Goal: Information Seeking & Learning: Check status

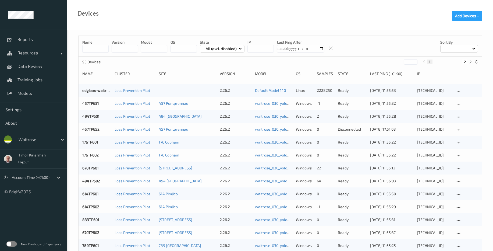
click at [12, 243] on label at bounding box center [11, 243] width 11 height 5
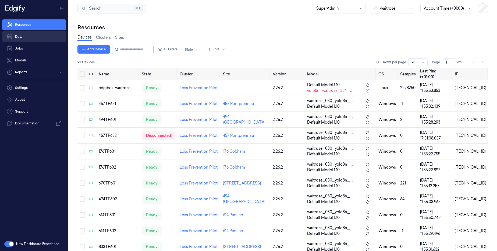
click at [26, 36] on link "Data" at bounding box center [34, 36] width 64 height 11
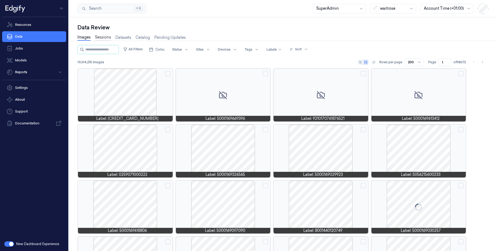
click at [103, 40] on link "Sessions" at bounding box center [103, 37] width 16 height 6
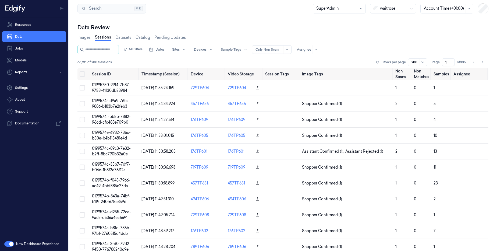
click at [282, 51] on div at bounding box center [269, 49] width 27 height 5
click at [276, 77] on div "Ignore" at bounding box center [287, 79] width 47 height 6
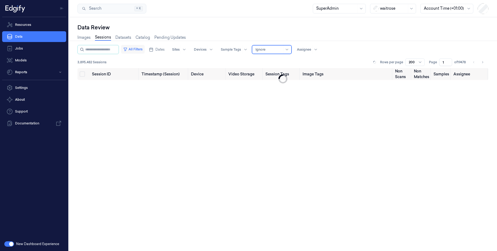
click at [144, 50] on button "All Filters" at bounding box center [133, 49] width 24 height 9
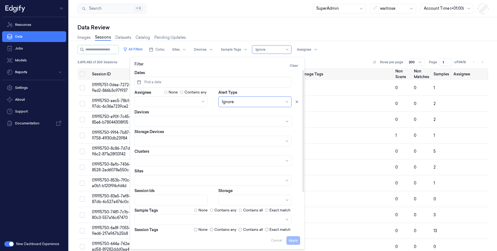
click at [176, 82] on button "Pick a date" at bounding box center [212, 82] width 157 height 11
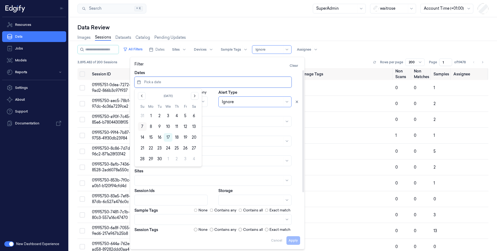
click at [139, 126] on button "7" at bounding box center [142, 126] width 9 height 9
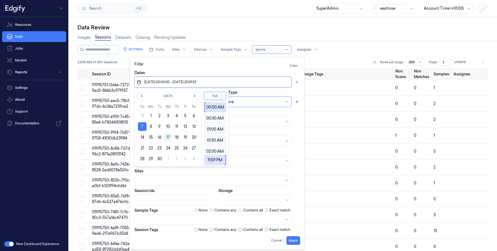
click at [194, 126] on button "13" at bounding box center [194, 126] width 9 height 9
click at [142, 126] on button "7" at bounding box center [142, 126] width 9 height 9
click at [143, 139] on button "14" at bounding box center [142, 137] width 9 height 9
click at [165, 139] on button "17" at bounding box center [168, 137] width 9 height 9
click at [156, 139] on button "16" at bounding box center [159, 137] width 9 height 9
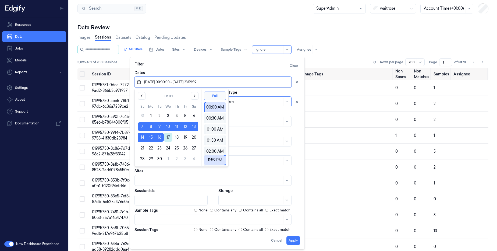
click at [168, 139] on button "17" at bounding box center [168, 137] width 9 height 9
click at [167, 139] on button "17" at bounding box center [168, 137] width 9 height 9
click at [143, 139] on button "14" at bounding box center [142, 137] width 9 height 9
type input "[DATE] 00:00:00 - [DATE] 23:59:59"
click at [299, 92] on div "Alert Type Ignore" at bounding box center [259, 98] width 82 height 17
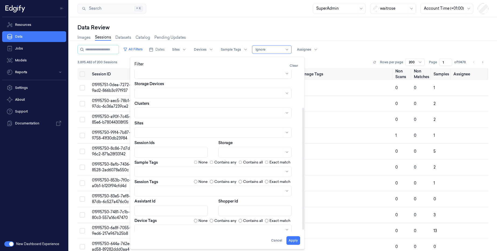
scroll to position [52, 0]
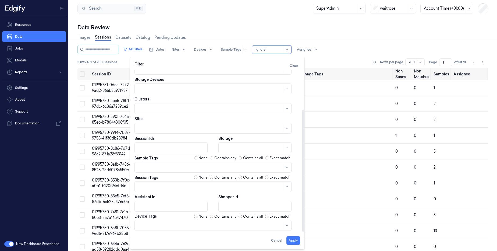
click at [261, 150] on div at bounding box center [252, 148] width 61 height 6
click at [231, 187] on div "Edge" at bounding box center [226, 187] width 9 height 6
click at [296, 242] on button "Apply" at bounding box center [293, 240] width 14 height 9
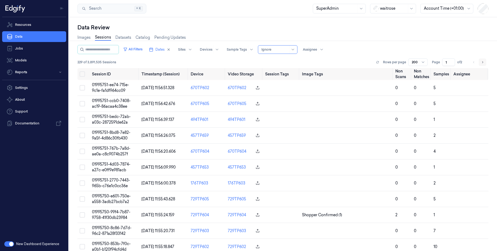
click at [481, 61] on icon "Go to next page" at bounding box center [482, 62] width 3 height 4
type input "2"
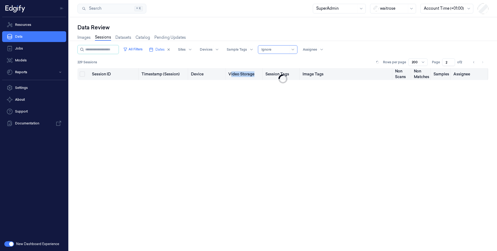
drag, startPoint x: 233, startPoint y: 74, endPoint x: 253, endPoint y: 76, distance: 20.3
click at [253, 76] on th "Video Storage" at bounding box center [244, 74] width 37 height 12
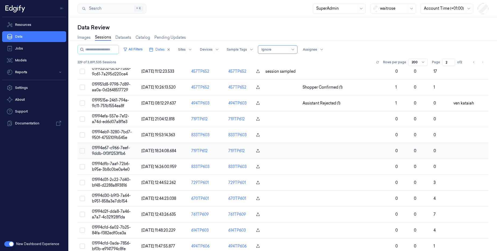
click at [102, 150] on span "01994e67-c966-7eef-9ddb-0f3f1253f1b6" at bounding box center [111, 150] width 38 height 10
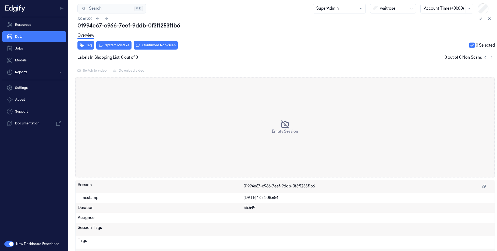
scroll to position [16, 0]
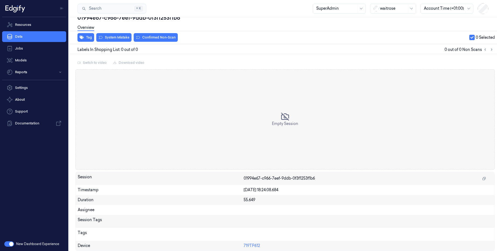
click at [267, 176] on span "01994e67-c966-7eef-9ddb-0f3f1253f1b6" at bounding box center [279, 178] width 71 height 6
copy div "01994e67-c966-7eef-9ddb-0f3f1253f1b6"
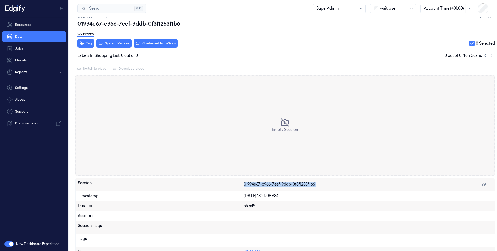
scroll to position [0, 0]
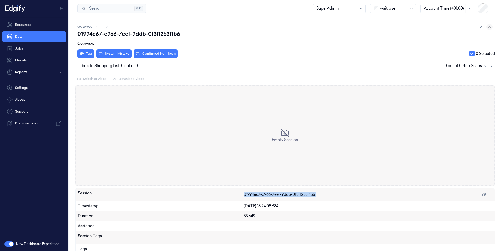
click at [488, 27] on icon at bounding box center [490, 27] width 4 height 4
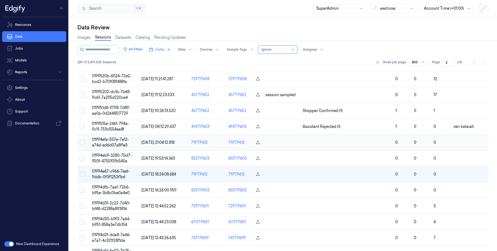
scroll to position [258, 0]
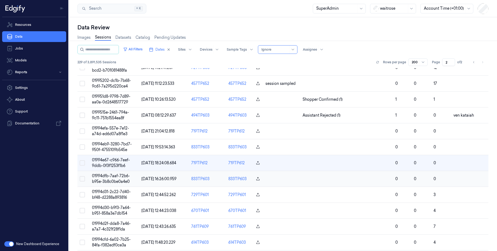
click at [170, 176] on span "[DATE] 16:26:00.959" at bounding box center [158, 178] width 35 height 5
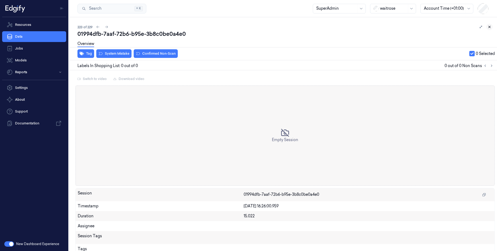
click at [488, 27] on icon at bounding box center [490, 27] width 4 height 4
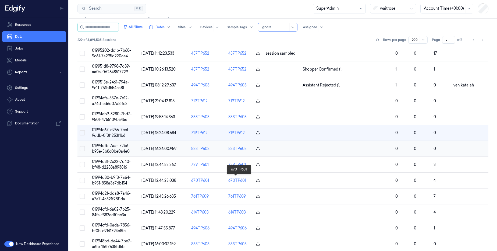
scroll to position [23, 0]
click at [111, 180] on span "01994d30-b9f3-7a64-b951-858a3e7db154" at bounding box center [111, 179] width 39 height 10
click at [111, 180] on div "Data Review Images Sessions Datasets Catalog Pending Updates All Filters Dates …" at bounding box center [283, 133] width 428 height 233
click at [110, 180] on div "Data Review Images Sessions Datasets Catalog Pending Updates All Filters Dates …" at bounding box center [283, 133] width 428 height 233
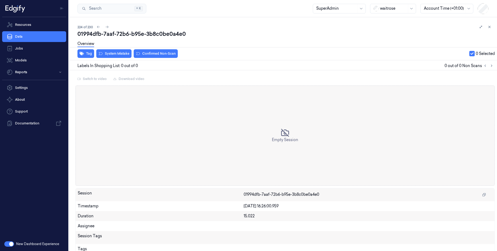
click at [259, 193] on span "01994dfb-7aaf-72b6-b95e-3b8c0be0a4e0" at bounding box center [282, 195] width 76 height 6
copy div "01994dfb-7aaf-72b6-b95e-3b8c0be0a4e0"
click at [437, 25] on div "224 of 230" at bounding box center [284, 27] width 415 height 6
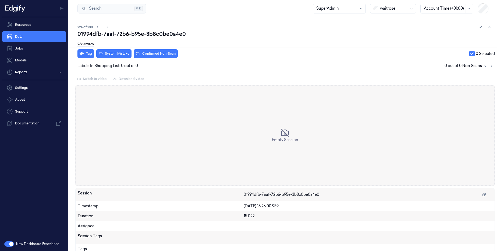
drag, startPoint x: 247, startPoint y: 207, endPoint x: 279, endPoint y: 210, distance: 31.8
click at [279, 210] on div "Timestamp [DATE] 16:26:00.959" at bounding box center [285, 206] width 419 height 10
click at [257, 193] on span "01994dfb-7aaf-72b6-b95e-3b8c0be0a4e0" at bounding box center [282, 195] width 76 height 6
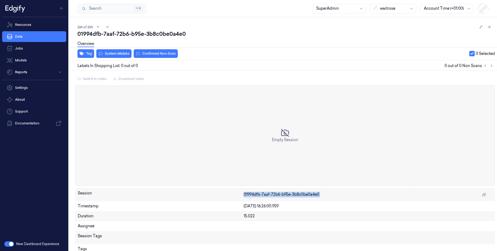
copy div "01994dfb-7aaf-72b6-b95e-3b8c0be0a4e0"
click at [488, 28] on icon at bounding box center [490, 27] width 4 height 4
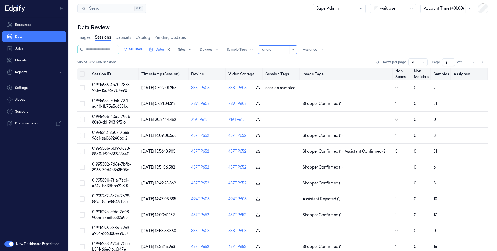
scroll to position [377, 0]
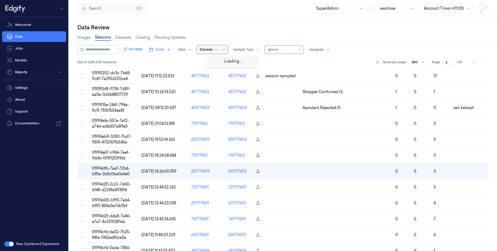
click at [212, 51] on div at bounding box center [206, 49] width 13 height 5
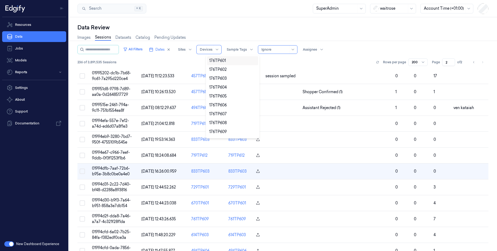
paste input "670TP601"
type input "670TP601"
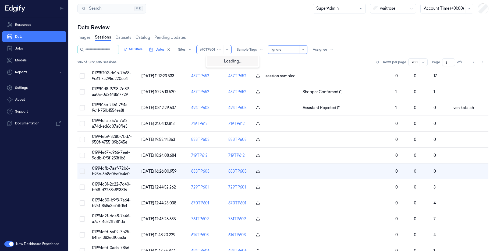
type input "1"
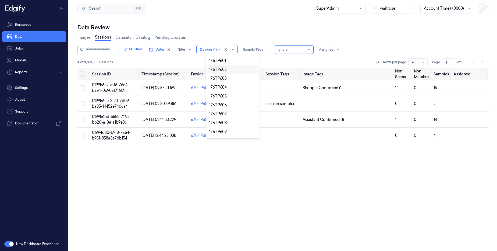
click at [305, 180] on div "Session ID Timestamp (Session) Device Video Storage Session Tags Image Tags Non…" at bounding box center [282, 171] width 411 height 206
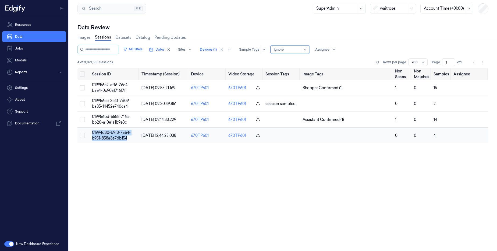
drag, startPoint x: 93, startPoint y: 134, endPoint x: 126, endPoint y: 143, distance: 34.8
click at [126, 143] on td "01994d30-b9f3-7a64-b951-858a3e7db154" at bounding box center [114, 135] width 49 height 16
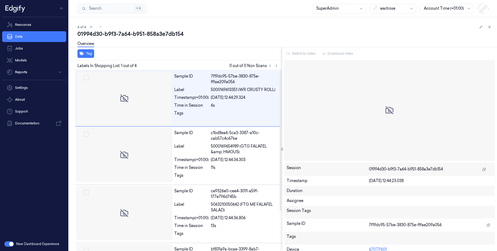
click at [131, 35] on div "01994d30-b9f3-7a64-b951-858a3e7db154" at bounding box center [284, 34] width 415 height 8
copy div "-"
click at [488, 28] on button at bounding box center [489, 27] width 6 height 6
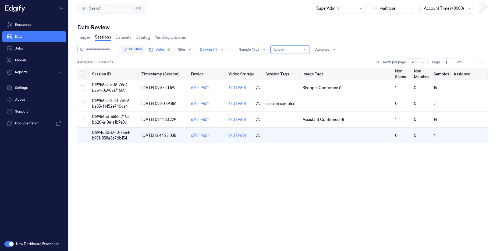
click at [142, 49] on button "All Filters" at bounding box center [133, 49] width 24 height 9
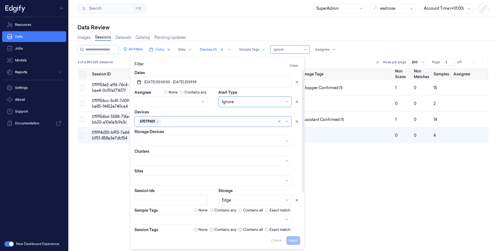
click at [241, 202] on div at bounding box center [252, 200] width 61 height 6
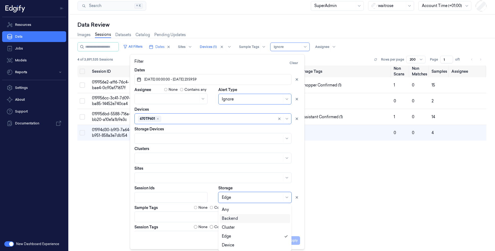
scroll to position [18, 0]
click at [242, 242] on div "None" at bounding box center [255, 244] width 70 height 9
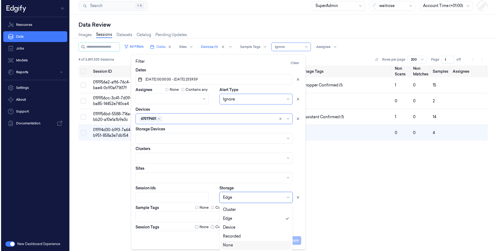
scroll to position [0, 0]
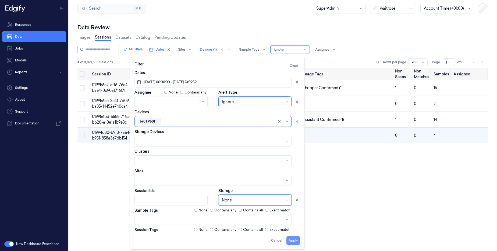
click at [294, 241] on button "Apply" at bounding box center [293, 240] width 14 height 9
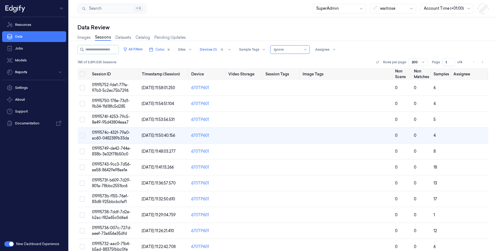
scroll to position [1, 0]
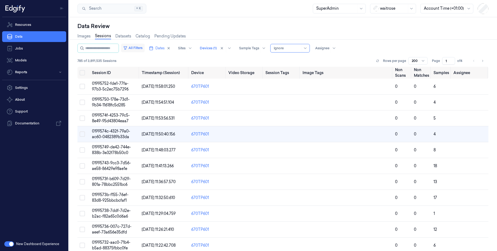
click at [145, 49] on button "All Filters" at bounding box center [133, 48] width 24 height 9
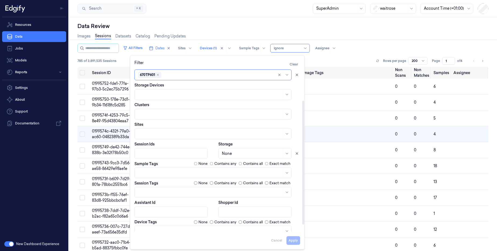
scroll to position [51, 0]
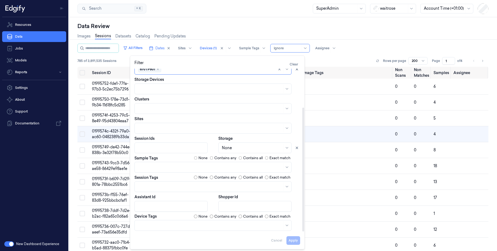
click at [248, 151] on div "None" at bounding box center [254, 147] width 73 height 11
click at [236, 185] on div "Edge" at bounding box center [255, 187] width 66 height 6
click at [294, 240] on button "Apply" at bounding box center [293, 240] width 14 height 9
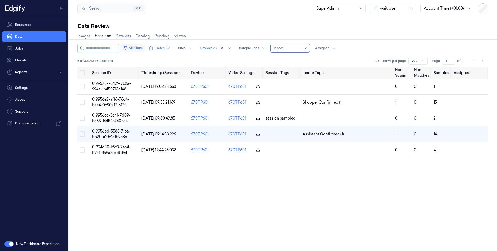
click at [144, 46] on button "All Filters" at bounding box center [133, 48] width 24 height 9
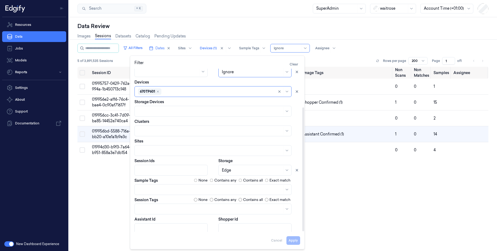
scroll to position [51, 0]
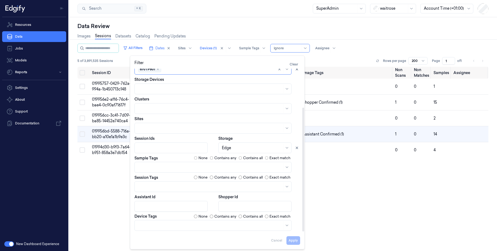
click at [383, 188] on div "Session ID Timestamp (Session) Device Video Storage Session Tags Image Tags Non…" at bounding box center [282, 170] width 411 height 206
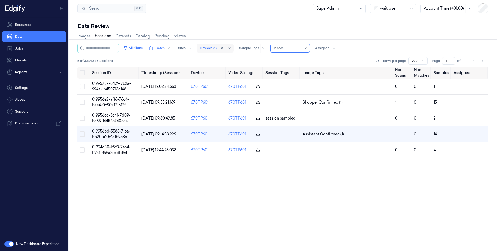
click at [217, 49] on div at bounding box center [208, 48] width 17 height 5
click at [137, 49] on button "All Filters" at bounding box center [133, 48] width 24 height 9
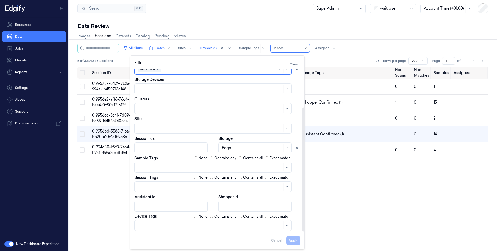
click at [243, 143] on div "Edge" at bounding box center [254, 147] width 73 height 11
click at [296, 178] on div "None Contains any Contains all Exact match" at bounding box center [247, 177] width 106 height 5
click at [372, 189] on div "Session ID Timestamp (Session) Device Video Storage Session Tags Image Tags Non…" at bounding box center [282, 170] width 411 height 206
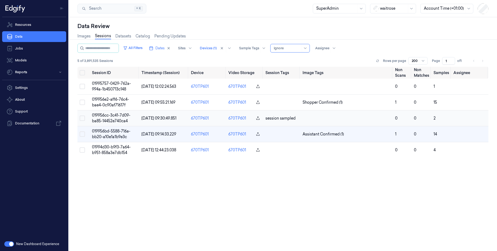
click at [110, 120] on span "019956cc-3c41-7d09-ba85-14452e740ca4" at bounding box center [111, 118] width 38 height 10
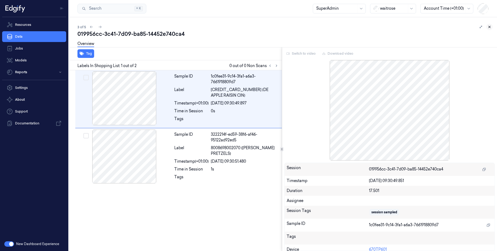
click at [488, 26] on icon at bounding box center [490, 27] width 4 height 4
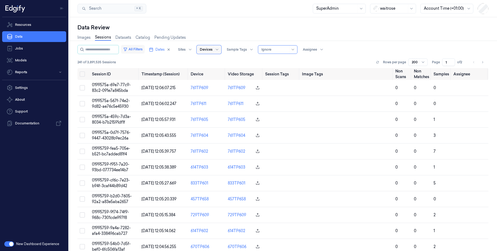
click at [137, 49] on div "All Filters Dates Sites Devices Sample Tags Alert Type Ignore Assignee 241 of 3…" at bounding box center [282, 148] width 411 height 206
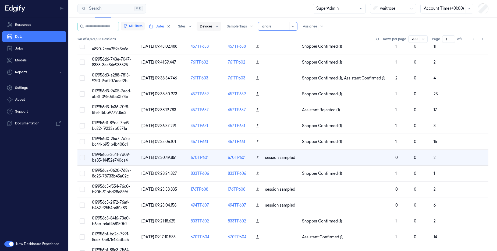
scroll to position [2218, 0]
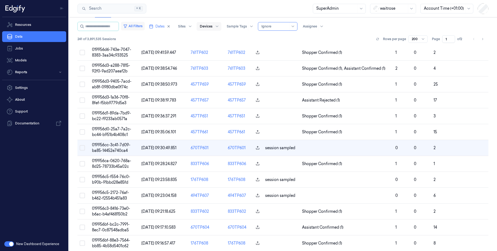
click at [145, 29] on button "All Filters" at bounding box center [133, 26] width 24 height 9
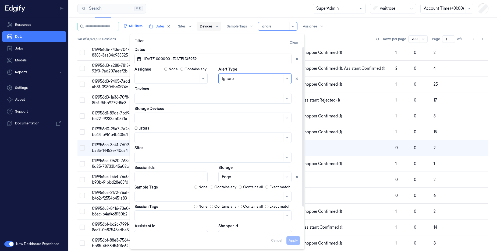
click at [175, 56] on button "[DATE] 00:00:00 - [DATE] 23:59:59" at bounding box center [212, 59] width 157 height 11
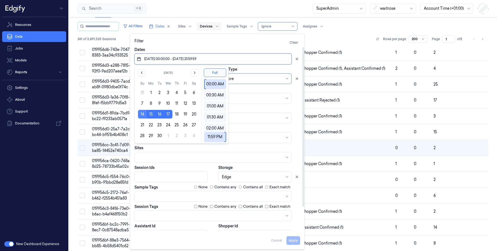
click at [143, 113] on button "14" at bounding box center [142, 114] width 9 height 9
click at [193, 104] on button "13" at bounding box center [194, 103] width 9 height 9
click at [150, 115] on button "15" at bounding box center [151, 114] width 9 height 9
click at [158, 117] on button "16" at bounding box center [159, 114] width 9 height 9
type input "[DATE] 00:00:00 - [DATE] 23:59:59"
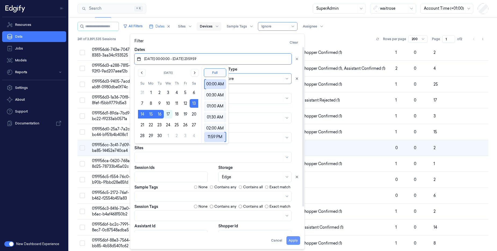
click at [294, 241] on button "Apply" at bounding box center [293, 240] width 14 height 9
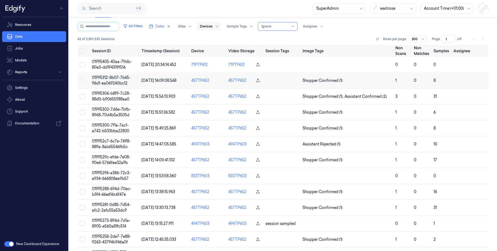
click at [130, 81] on td "01995312-8b07-7b65-96d1-ea069240bc12" at bounding box center [114, 81] width 49 height 16
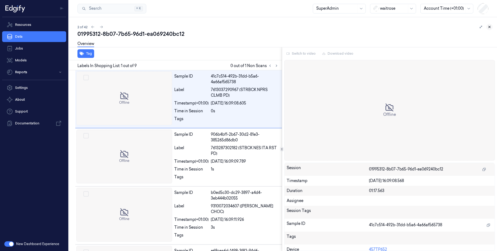
click at [489, 26] on icon at bounding box center [490, 27] width 2 height 2
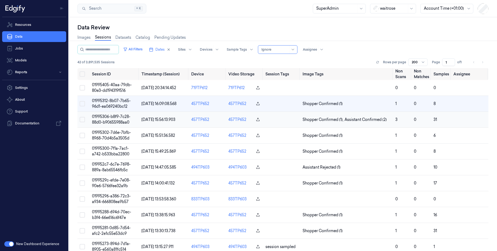
click at [126, 122] on span "01995306-b8f9-7c28-88d0-b90655988aa0" at bounding box center [111, 119] width 38 height 10
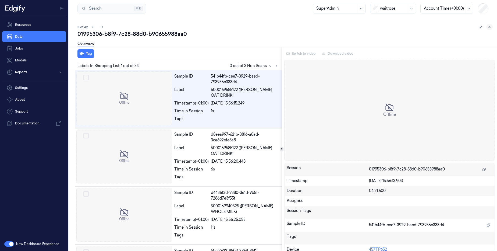
click at [490, 27] on icon at bounding box center [490, 27] width 4 height 4
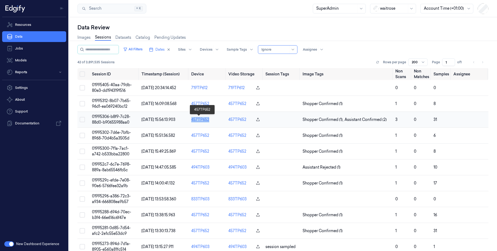
drag, startPoint x: 212, startPoint y: 121, endPoint x: 190, endPoint y: 120, distance: 21.2
click at [190, 120] on td "457TP652" at bounding box center [207, 120] width 37 height 16
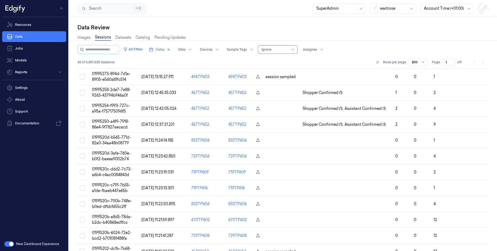
scroll to position [258, 0]
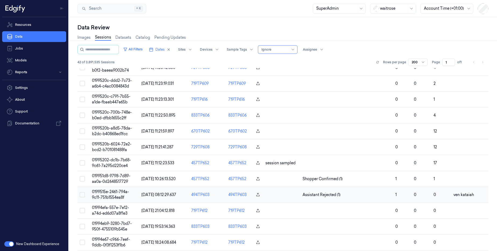
click at [159, 189] on td "[DATE] 08:12:29.637" at bounding box center [163, 195] width 49 height 16
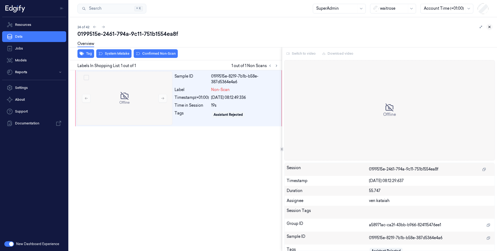
click at [488, 27] on icon at bounding box center [490, 27] width 4 height 4
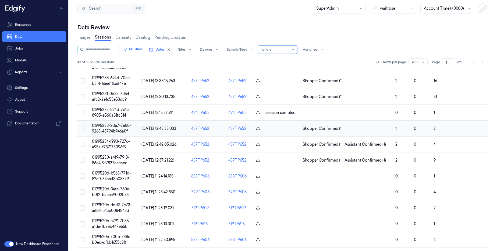
scroll to position [97, 0]
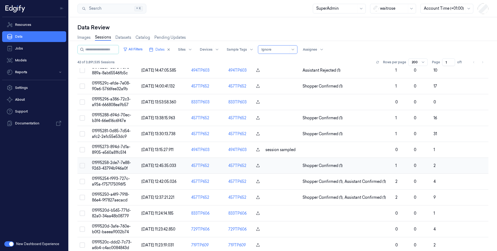
click at [161, 166] on span "[DATE] 12:45:35.033" at bounding box center [158, 165] width 35 height 5
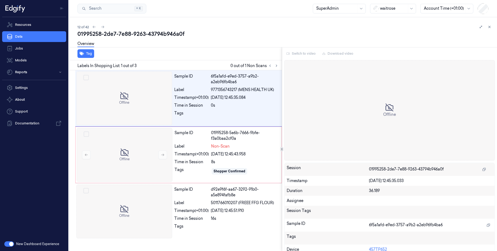
drag, startPoint x: 490, startPoint y: 28, endPoint x: 335, endPoint y: 99, distance: 170.2
click at [490, 27] on icon at bounding box center [490, 27] width 4 height 4
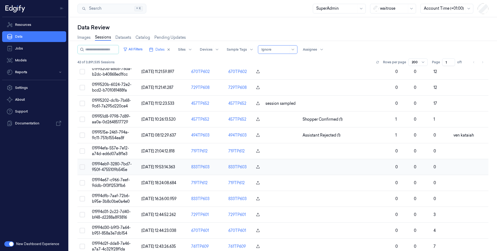
scroll to position [355, 0]
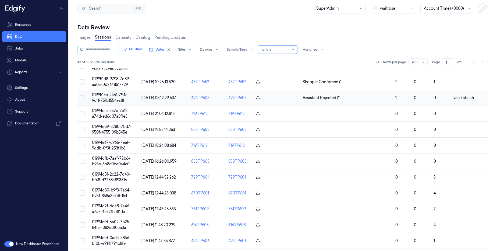
click at [159, 98] on span "[DATE] 08:12:29.637" at bounding box center [158, 97] width 35 height 5
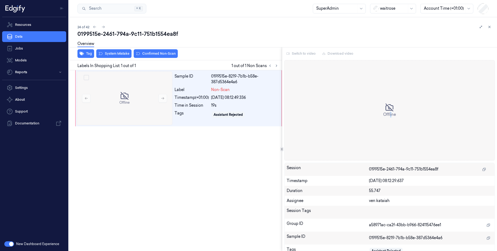
click at [391, 113] on span "Offline" at bounding box center [389, 115] width 13 height 6
click at [488, 24] on button at bounding box center [489, 27] width 6 height 6
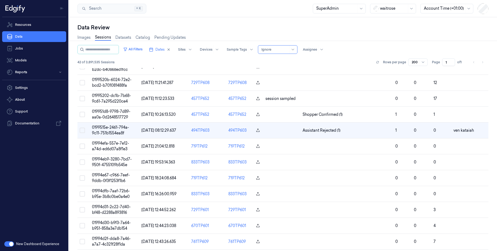
scroll to position [323, 0]
click at [275, 114] on td at bounding box center [281, 114] width 37 height 16
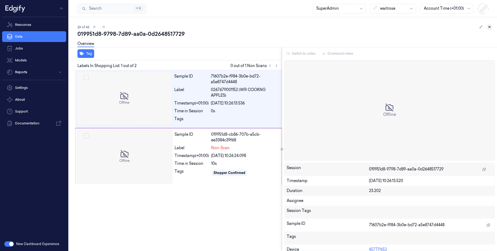
click at [491, 25] on icon at bounding box center [490, 27] width 4 height 4
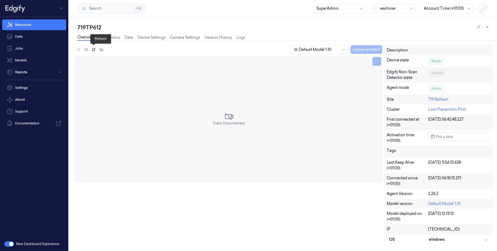
click at [92, 51] on icon at bounding box center [94, 50] width 4 height 4
drag, startPoint x: 203, startPoint y: 121, endPoint x: 282, endPoint y: 123, distance: 78.8
click at [282, 123] on div "Video Disconnected" at bounding box center [228, 119] width 307 height 126
drag, startPoint x: 390, startPoint y: 74, endPoint x: 435, endPoint y: 77, distance: 45.3
click at [412, 79] on div "Edgify Non-Scan Detector state" at bounding box center [407, 74] width 41 height 11
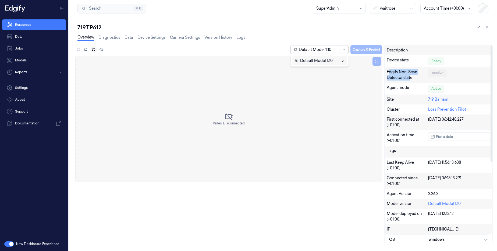
click at [314, 52] on div at bounding box center [319, 50] width 40 height 6
click at [242, 114] on div "Video Disconnected" at bounding box center [229, 118] width 32 height 13
click at [216, 118] on div "Video Disconnected" at bounding box center [229, 118] width 32 height 13
click at [217, 118] on div "Video Disconnected" at bounding box center [229, 118] width 32 height 13
click at [218, 120] on div "Video Disconnected" at bounding box center [229, 118] width 32 height 13
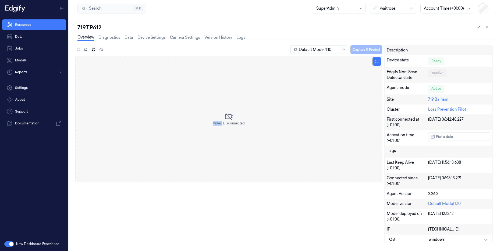
click at [219, 121] on span "Video Disconnected" at bounding box center [229, 123] width 32 height 5
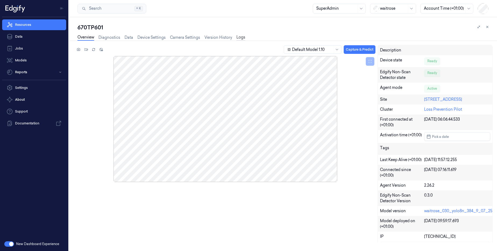
click at [244, 40] on link "Logs" at bounding box center [240, 37] width 9 height 6
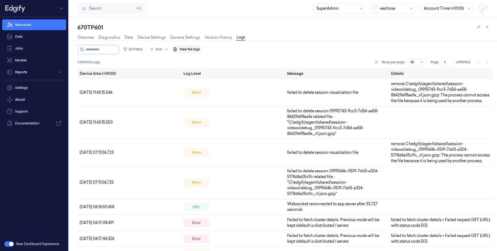
click at [189, 50] on button "View full logs" at bounding box center [187, 49] width 29 height 9
click at [218, 67] on button "Save agent logs" at bounding box center [205, 65] width 36 height 9
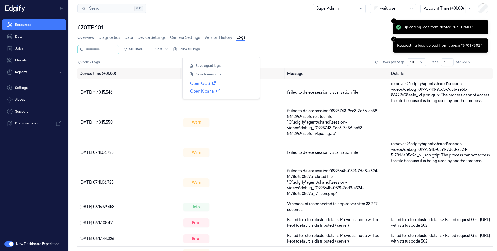
click at [433, 27] on div "Uploading logs from device "670TP601"" at bounding box center [438, 26] width 70 height 5
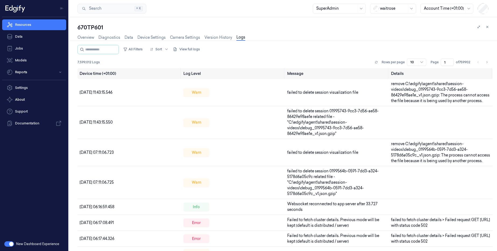
click at [95, 28] on div "670TP601" at bounding box center [284, 28] width 415 height 8
copy div "670TP601"
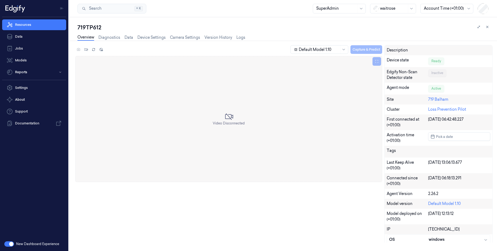
click at [385, 12] on div "waitrose" at bounding box center [393, 8] width 27 height 9
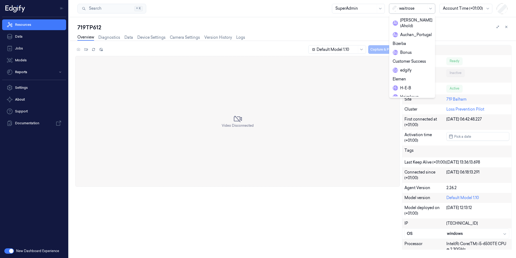
click at [405, 11] on div at bounding box center [412, 9] width 27 height 6
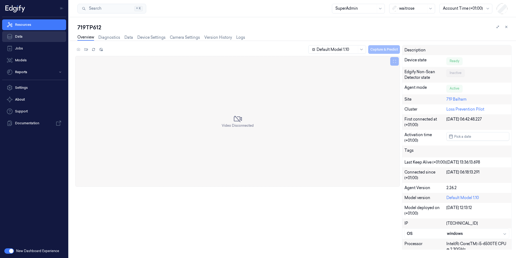
click at [23, 36] on link "Data" at bounding box center [34, 36] width 64 height 11
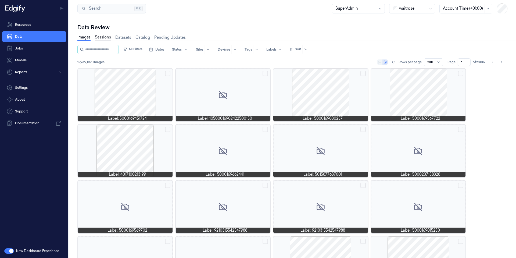
click at [103, 38] on link "Sessions" at bounding box center [103, 37] width 16 height 6
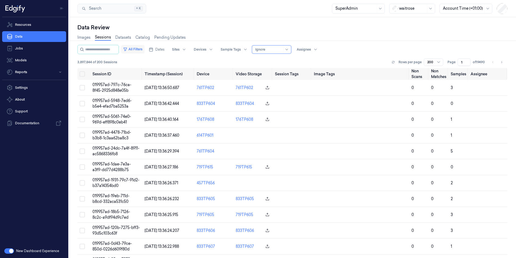
click at [145, 50] on button "All Filters" at bounding box center [133, 49] width 24 height 9
